Goal: Use online tool/utility: Utilize a website feature to perform a specific function

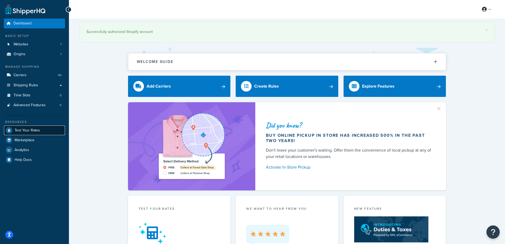
click at [35, 130] on span "Test Your Rates" at bounding box center [27, 130] width 25 height 5
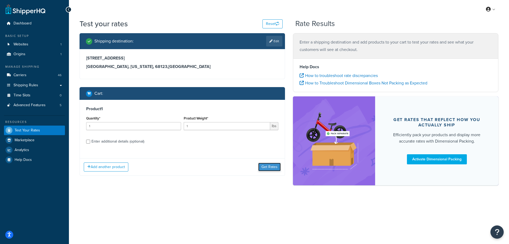
click at [268, 166] on button "Get Rates" at bounding box center [269, 167] width 23 height 8
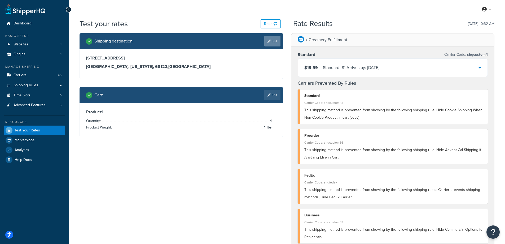
click at [274, 42] on link "Edit" at bounding box center [273, 41] width 16 height 11
select select "NE"
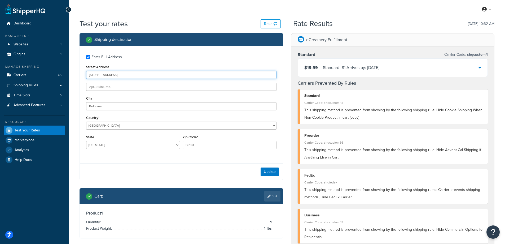
click at [118, 77] on input "[STREET_ADDRESS]" at bounding box center [181, 75] width 191 height 8
type input "[GEOGRAPHIC_DATA]"
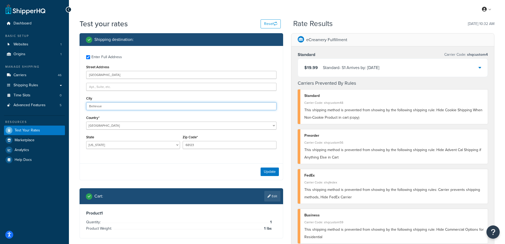
click at [98, 109] on input "Bellevue" at bounding box center [181, 106] width 191 height 8
type input "[GEOGRAPHIC_DATA]"
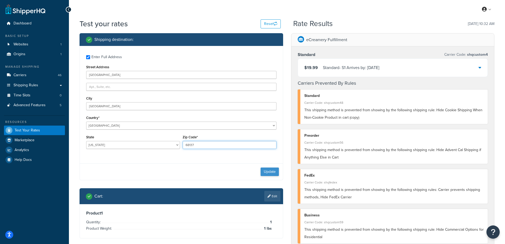
type input "68137"
click at [276, 173] on button "Update" at bounding box center [270, 171] width 18 height 8
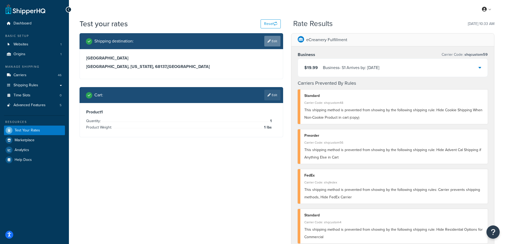
click at [272, 39] on link "Edit" at bounding box center [273, 41] width 16 height 11
select select "NE"
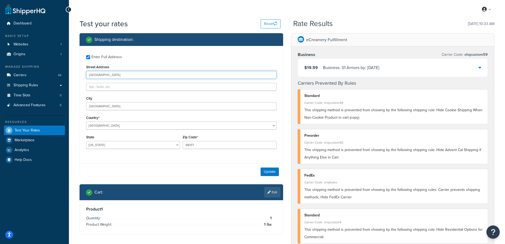
click at [101, 71] on input "[GEOGRAPHIC_DATA]" at bounding box center [181, 75] width 191 height 8
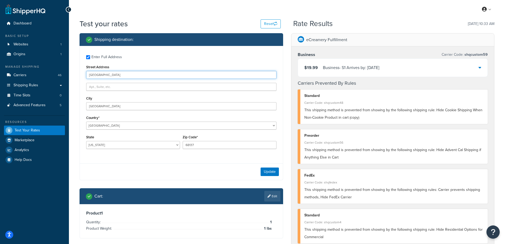
click at [101, 71] on input "[GEOGRAPHIC_DATA]" at bounding box center [181, 75] width 191 height 8
click at [103, 72] on input "1" at bounding box center [181, 75] width 191 height 8
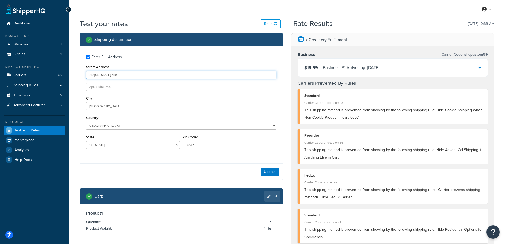
type input "719 [US_STATE] pike"
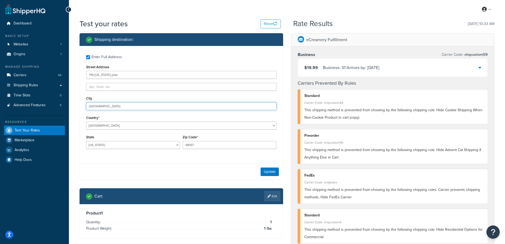
type input "[GEOGRAPHIC_DATA]"
select select "OH"
type input "45245"
click at [265, 172] on button "Update" at bounding box center [270, 171] width 18 height 8
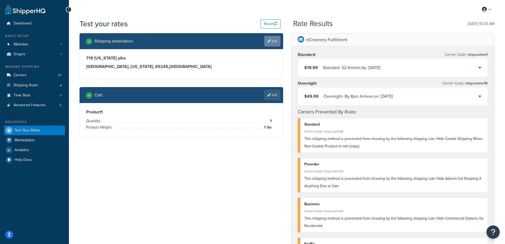
click at [273, 42] on link "Edit" at bounding box center [273, 41] width 16 height 11
select select "OH"
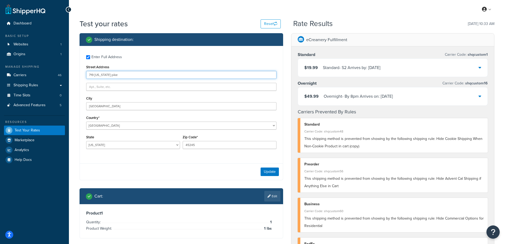
click at [96, 75] on input "719 [US_STATE] pike" at bounding box center [181, 75] width 191 height 8
type input "[STREET_ADDRESS]"
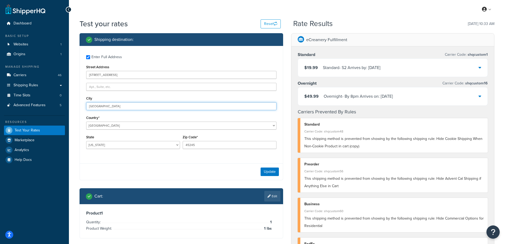
type input "[GEOGRAPHIC_DATA]"
type input "43016"
click at [269, 172] on button "Update" at bounding box center [270, 171] width 18 height 8
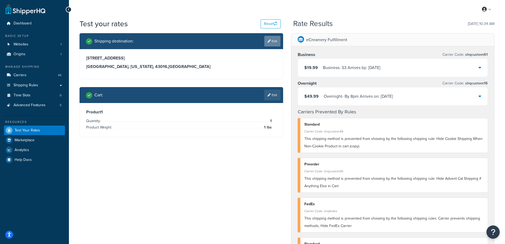
click at [275, 42] on link "Edit" at bounding box center [273, 41] width 16 height 11
select select "OH"
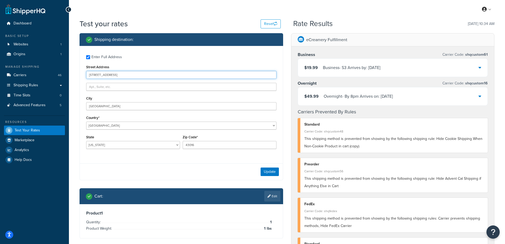
click at [101, 75] on input "[STREET_ADDRESS]" at bounding box center [181, 75] width 191 height 8
click at [118, 72] on input "[STREET_ADDRESS]" at bounding box center [181, 75] width 191 height 8
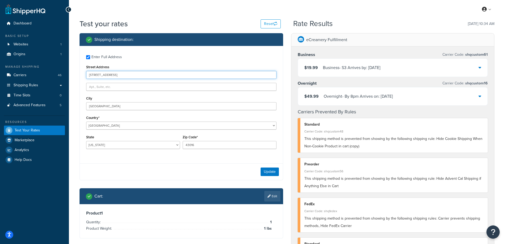
click at [118, 72] on input "[STREET_ADDRESS]" at bounding box center [181, 75] width 191 height 8
type input "[STREET_ADDRESS]"
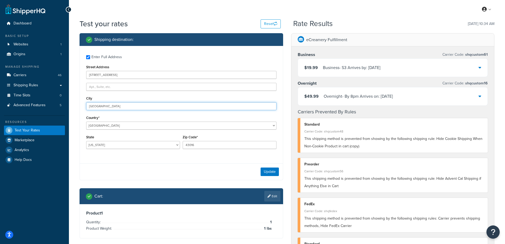
type input "[GEOGRAPHIC_DATA]"
type input "43054"
click at [274, 171] on button "Update" at bounding box center [270, 171] width 18 height 8
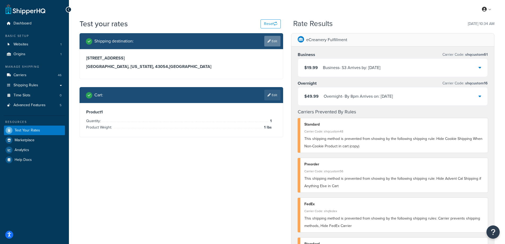
click at [277, 42] on link "Edit" at bounding box center [273, 41] width 16 height 11
select select "OH"
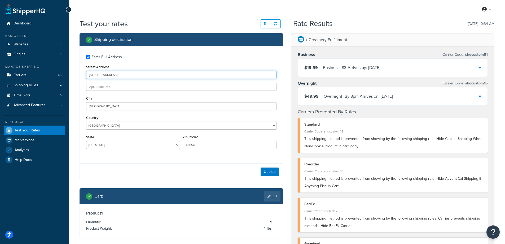
click at [102, 78] on input "[STREET_ADDRESS]" at bounding box center [181, 75] width 191 height 8
type input "[STREET_ADDRESS][US_STATE]"
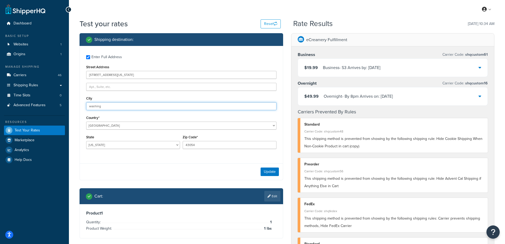
type input "washing"
select select "DC"
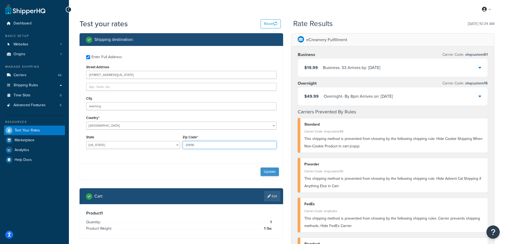
type input "20016"
click at [264, 168] on button "Update" at bounding box center [270, 171] width 18 height 8
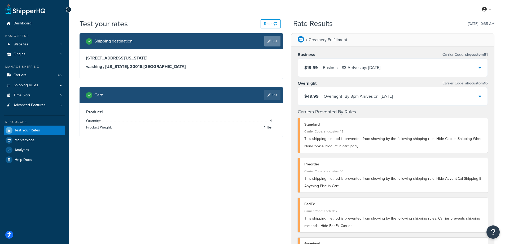
click at [273, 40] on link "Edit" at bounding box center [273, 41] width 16 height 11
select select "DC"
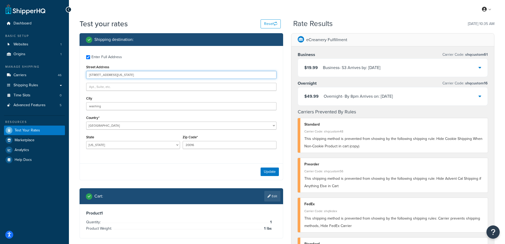
click at [110, 76] on input "[STREET_ADDRESS][US_STATE]" at bounding box center [181, 75] width 191 height 8
type input "[STREET_ADDRESS]"
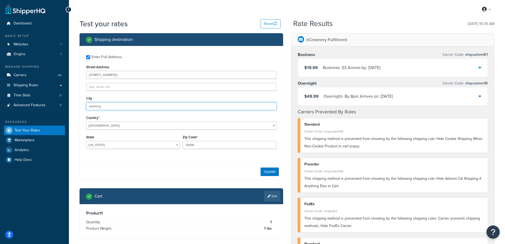
click at [93, 108] on input "washing" at bounding box center [181, 106] width 191 height 8
click at [94, 108] on input "washing" at bounding box center [181, 106] width 191 height 8
type input "Bellevue"
select select "NE"
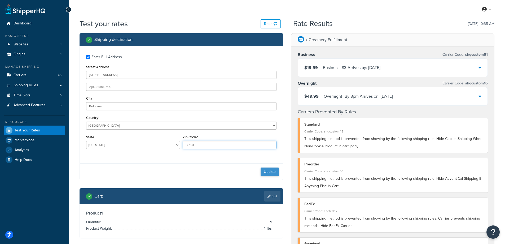
type input "68123"
click at [270, 172] on button "Update" at bounding box center [270, 171] width 18 height 8
